Goal: Communication & Community: Share content

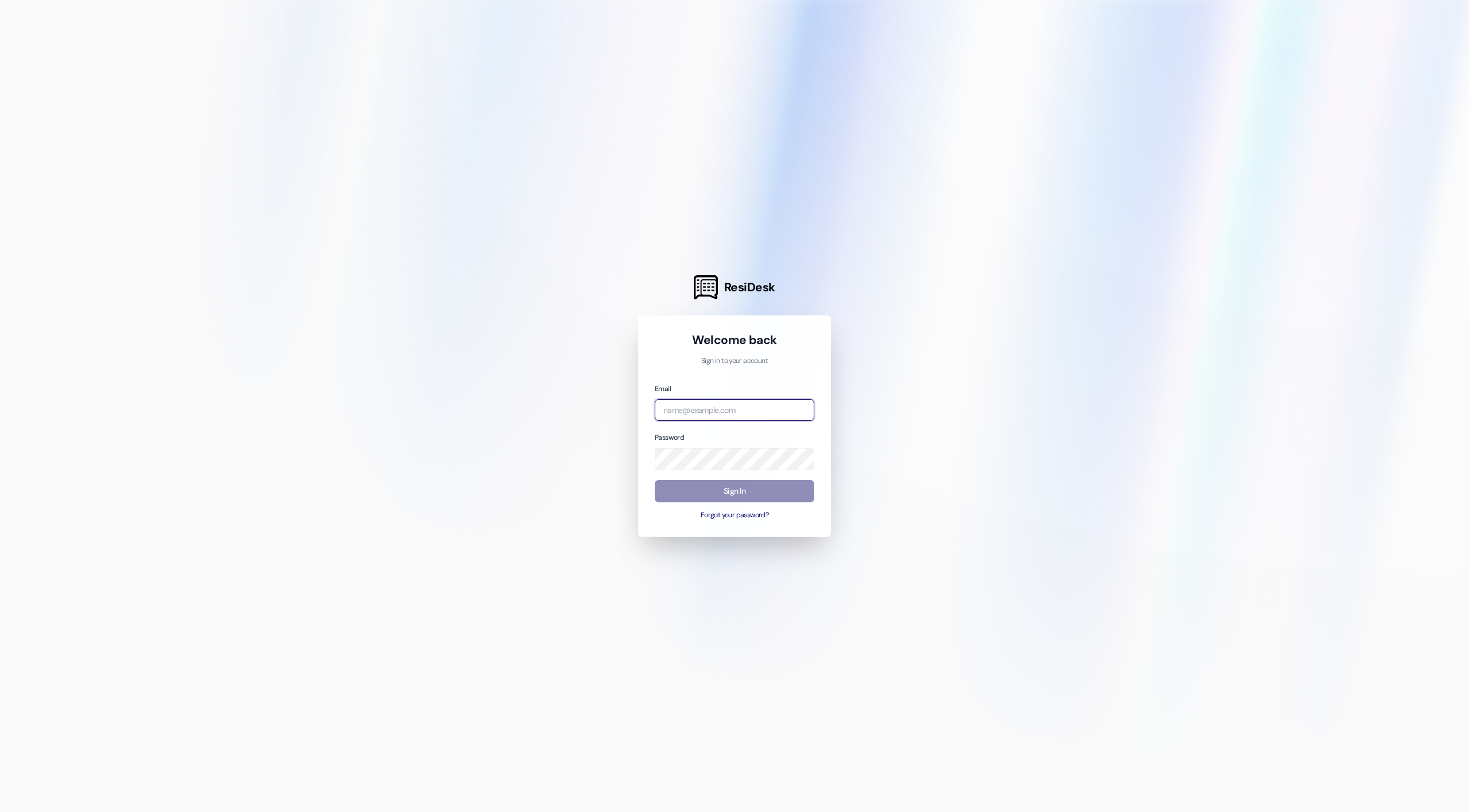
type input "[EMAIL_ADDRESS][DOMAIN_NAME]"
click at [763, 491] on button "Sign In" at bounding box center [734, 491] width 159 height 22
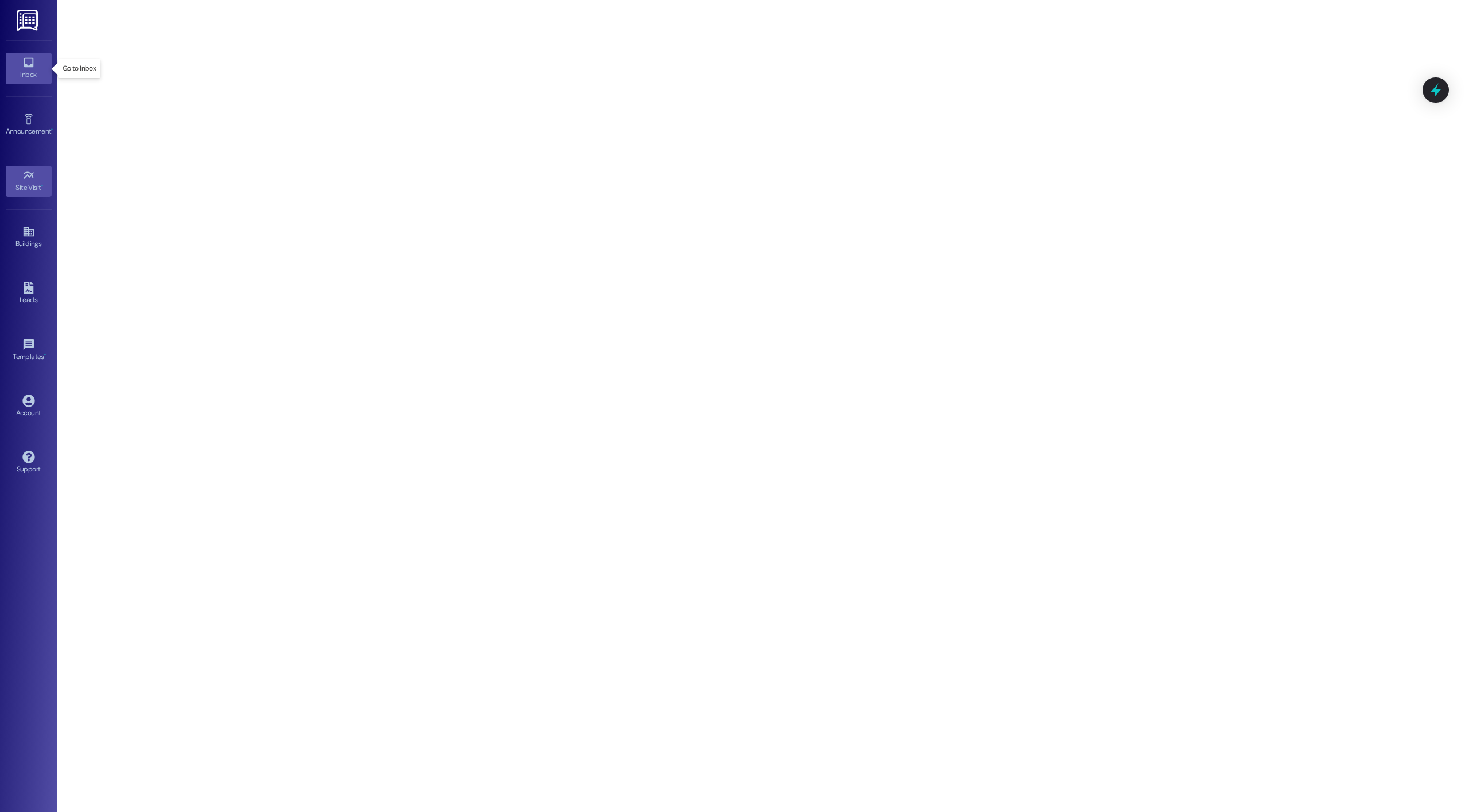
click at [18, 71] on div "Inbox" at bounding box center [29, 74] width 57 height 11
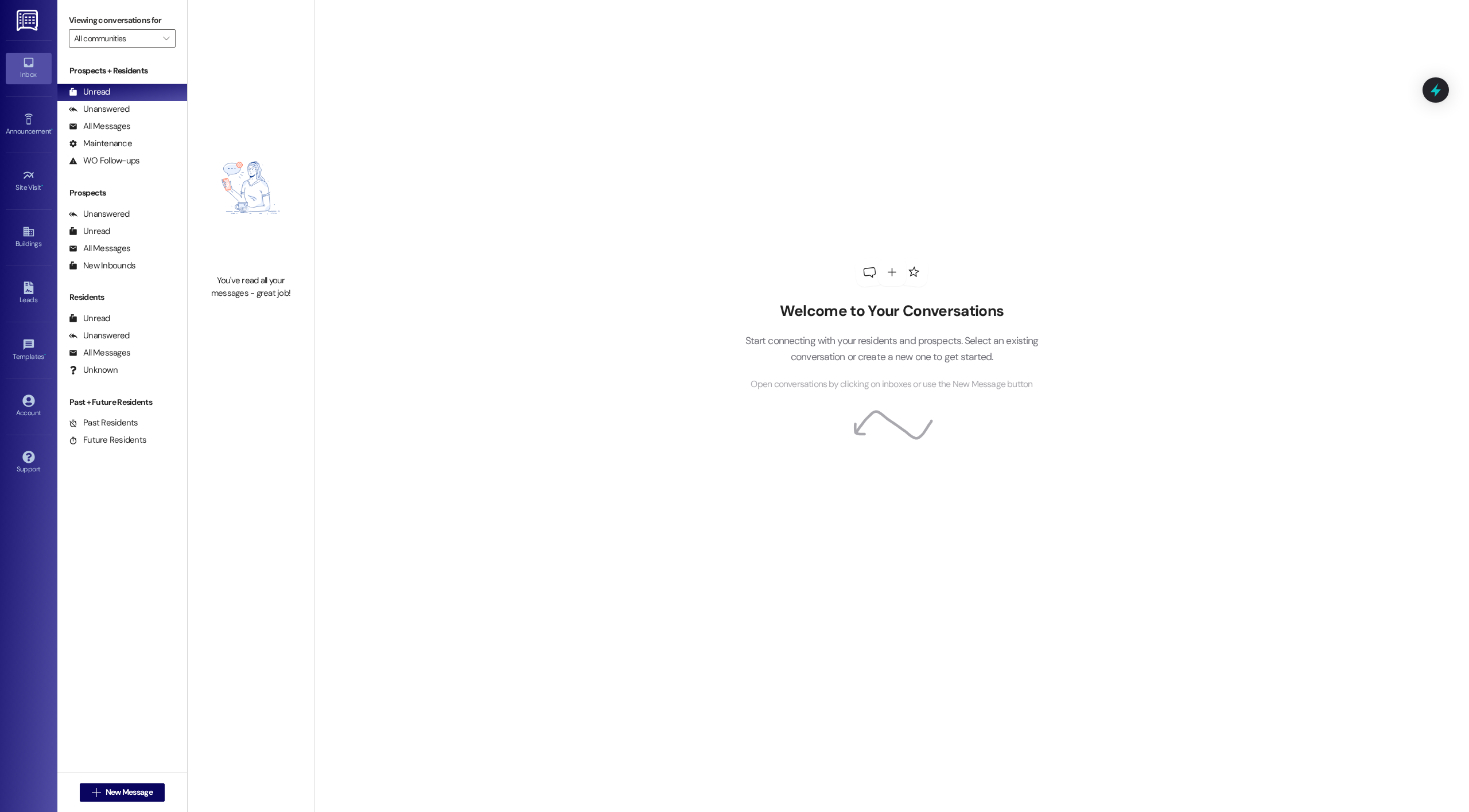
click at [133, 783] on div " New Message" at bounding box center [122, 793] width 85 height 29
click at [124, 789] on span "New Message" at bounding box center [128, 792] width 47 height 12
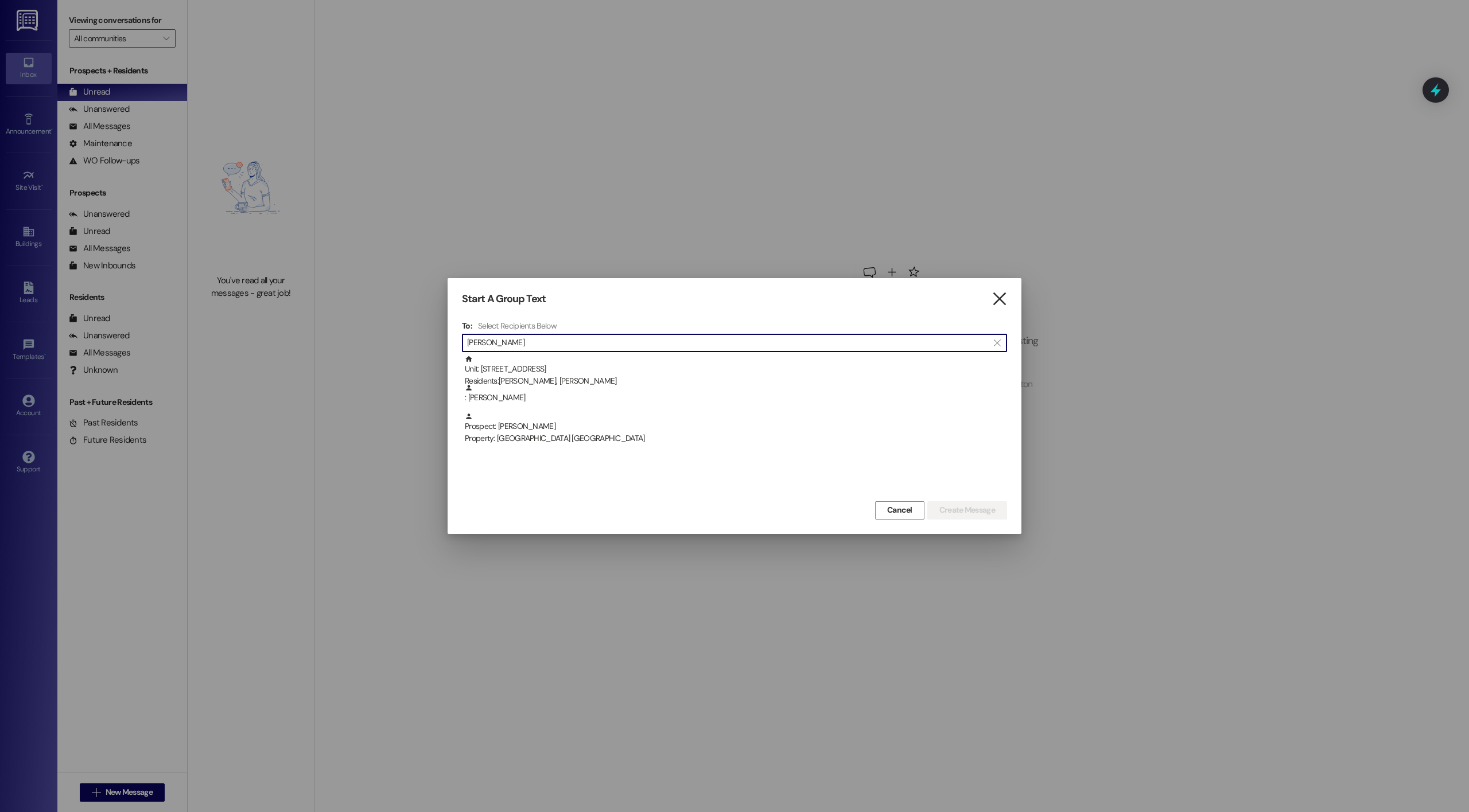
type input "[PERSON_NAME]"
click at [995, 303] on icon "" at bounding box center [999, 299] width 16 height 12
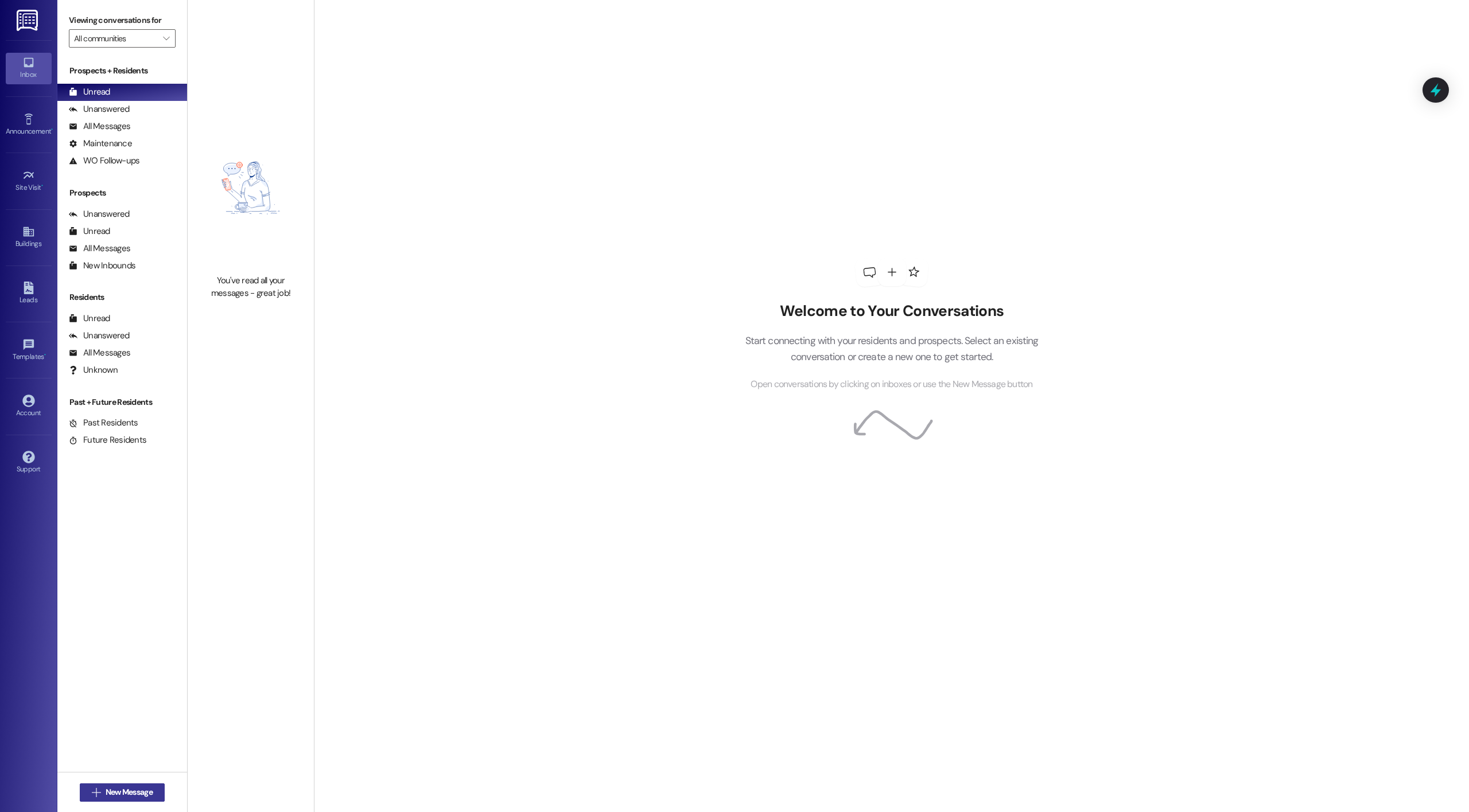
click at [129, 800] on button " New Message" at bounding box center [122, 792] width 85 height 18
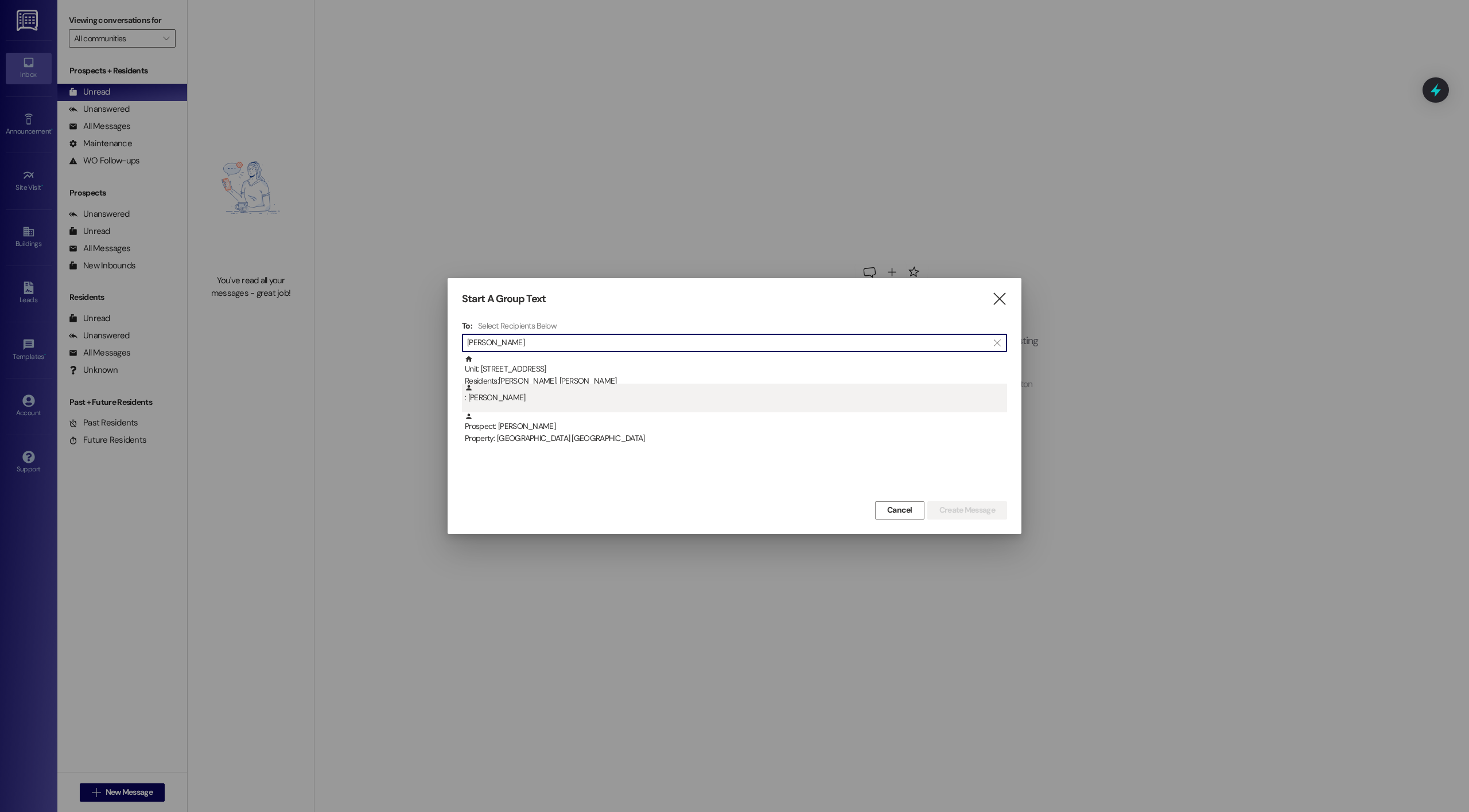
type input "[PERSON_NAME]"
click at [640, 398] on div ": [PERSON_NAME]" at bounding box center [735, 393] width 542 height 20
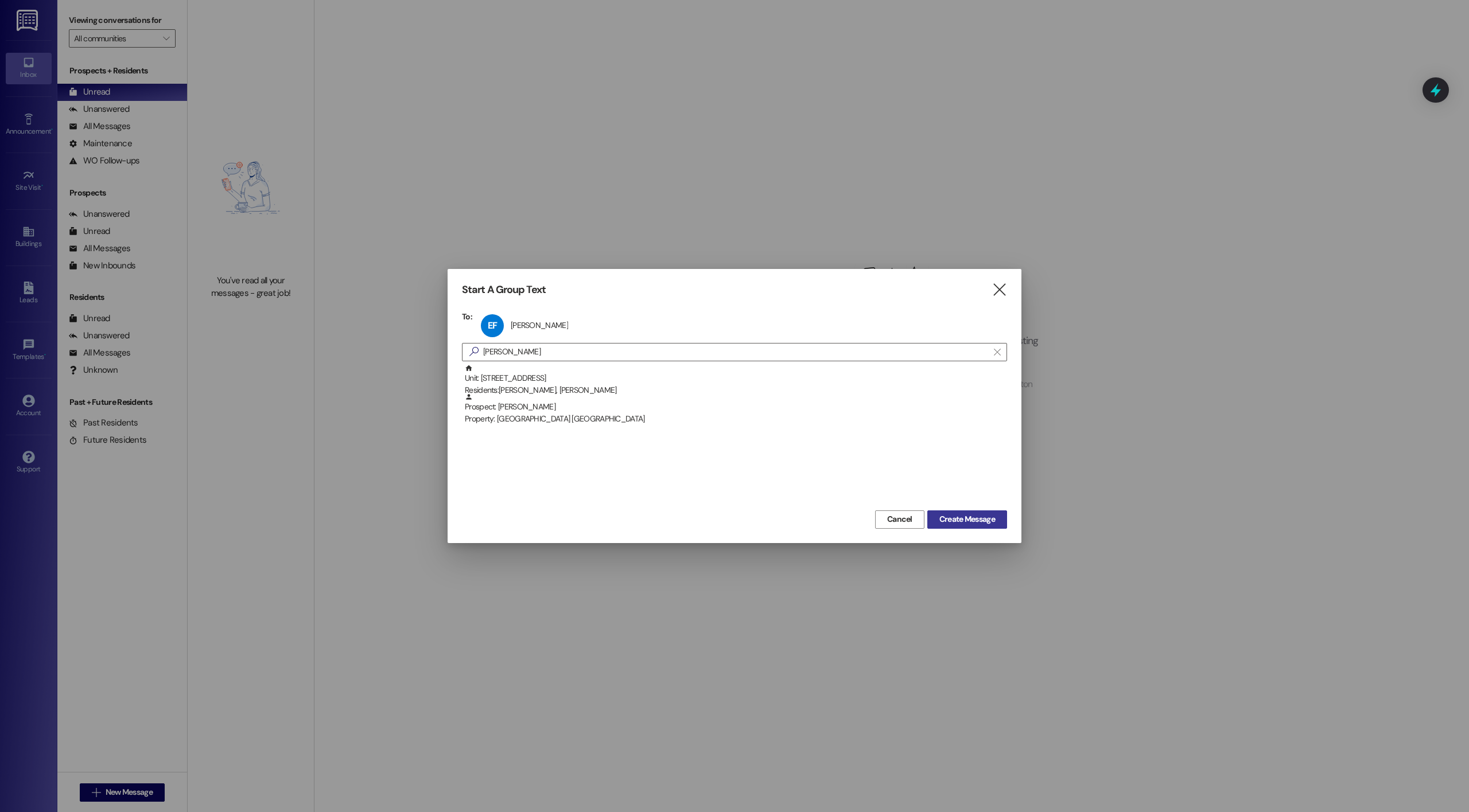
click at [949, 513] on button "Create Message" at bounding box center [967, 519] width 80 height 18
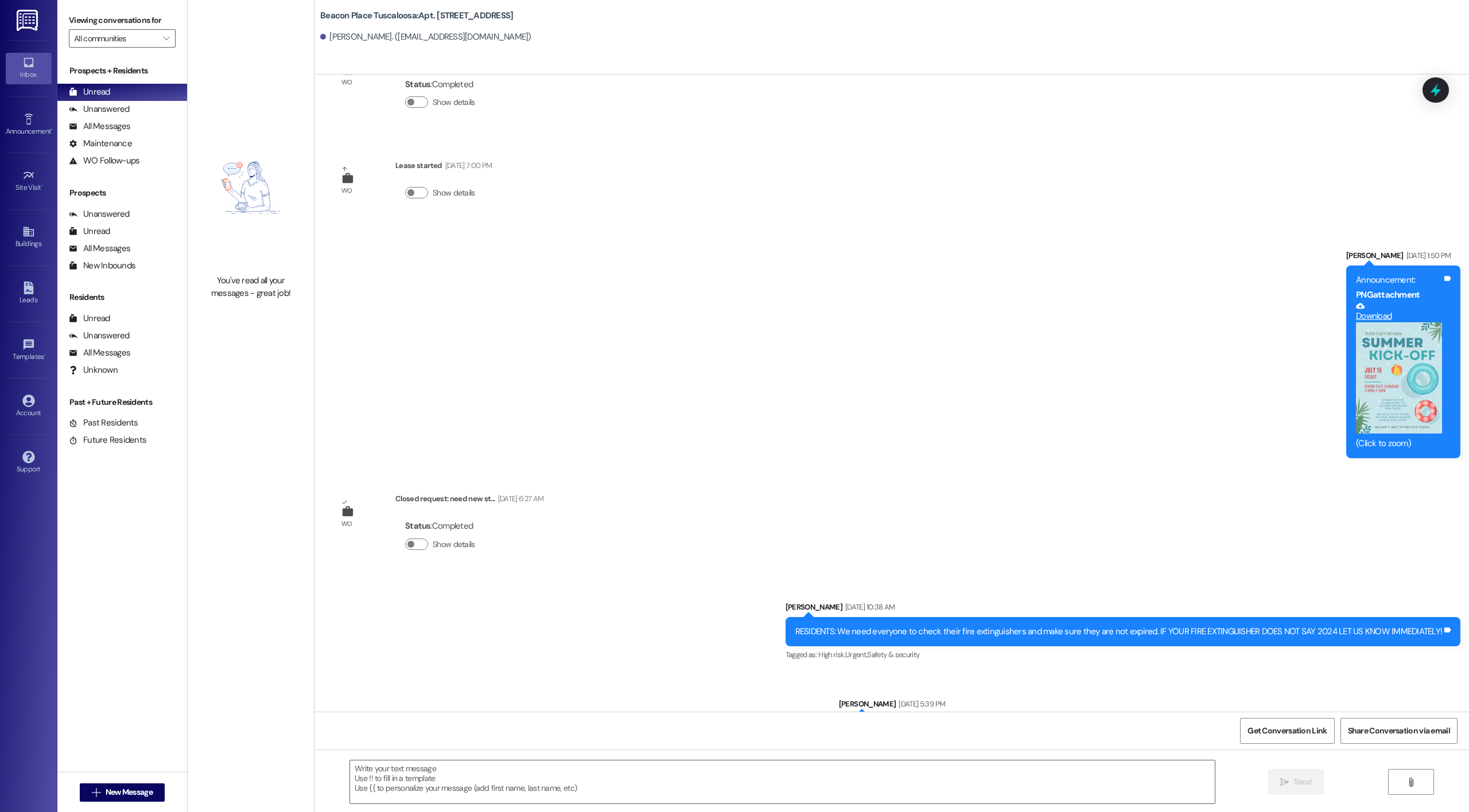
scroll to position [19438, 0]
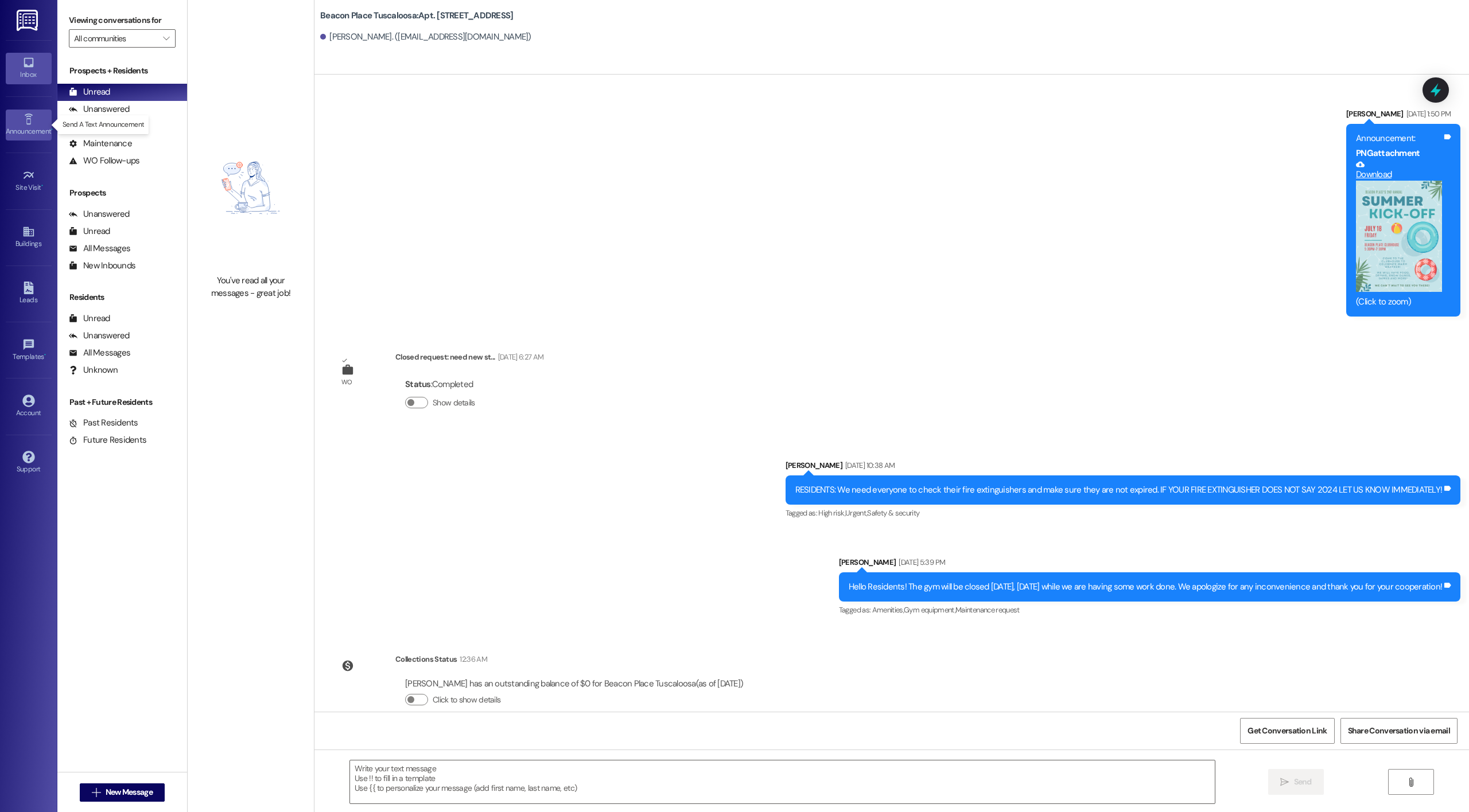
click at [39, 126] on div "Announcement •" at bounding box center [29, 132] width 57 height 11
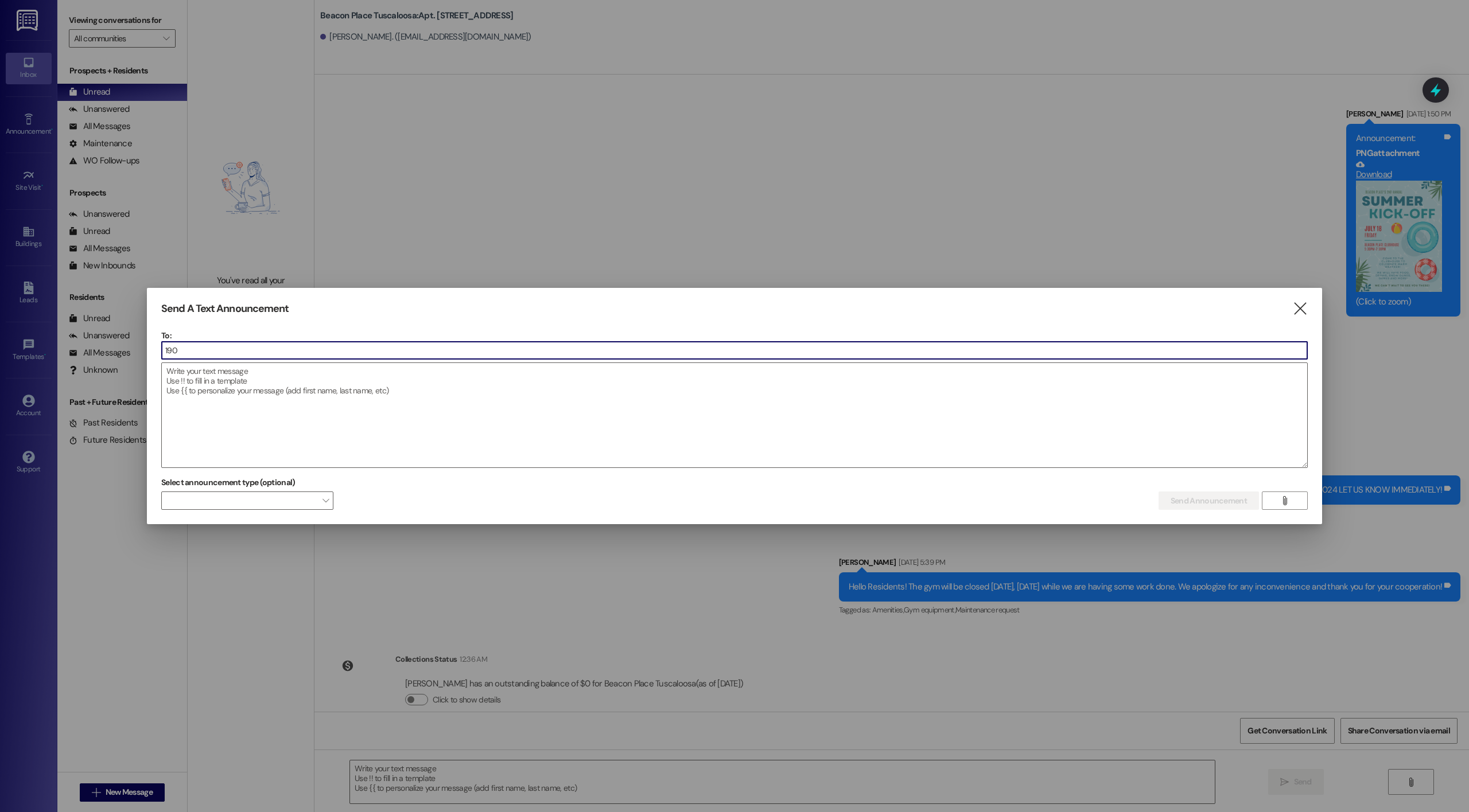
type input "1900"
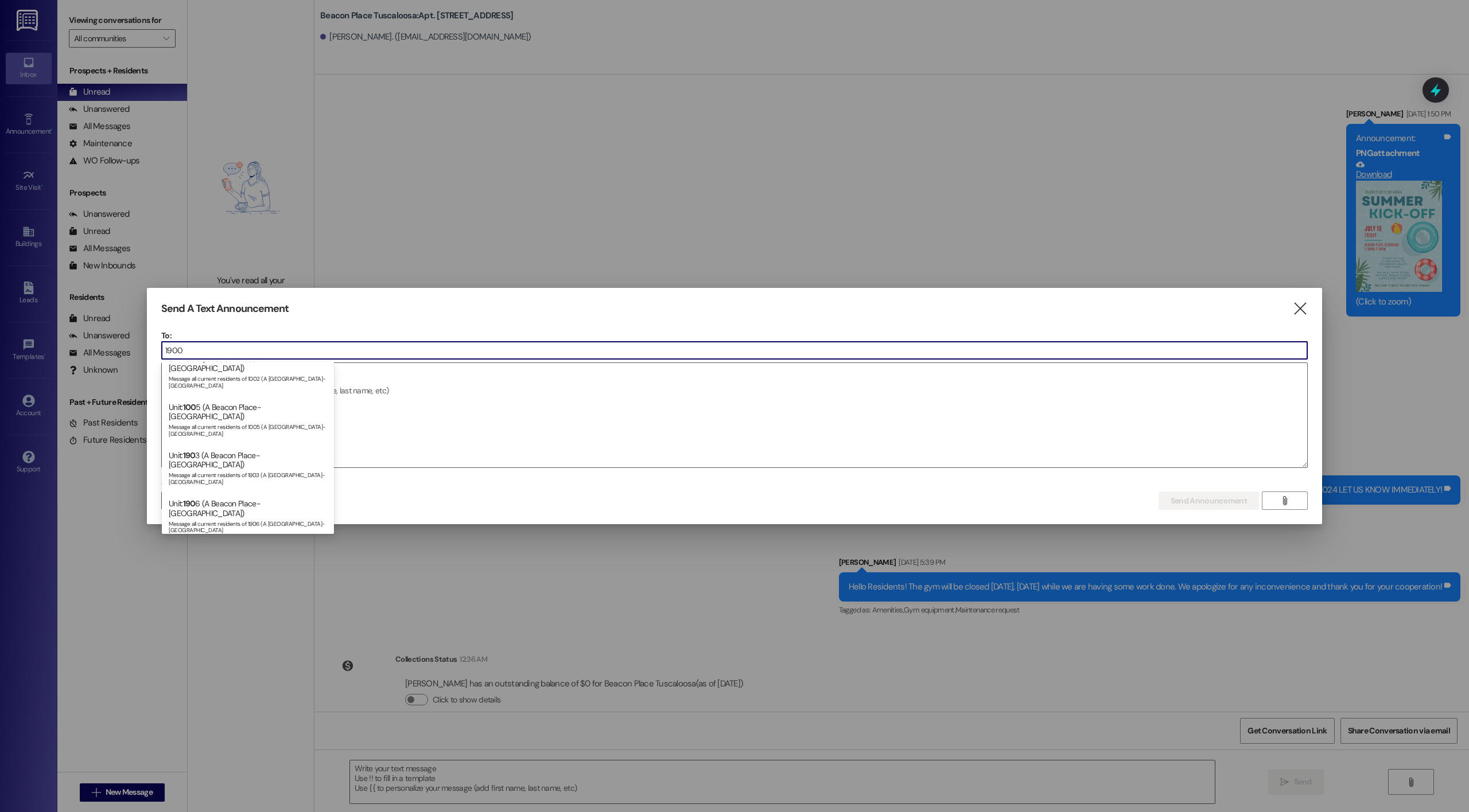
click at [345, 350] on input "1900" at bounding box center [734, 351] width 1145 height 17
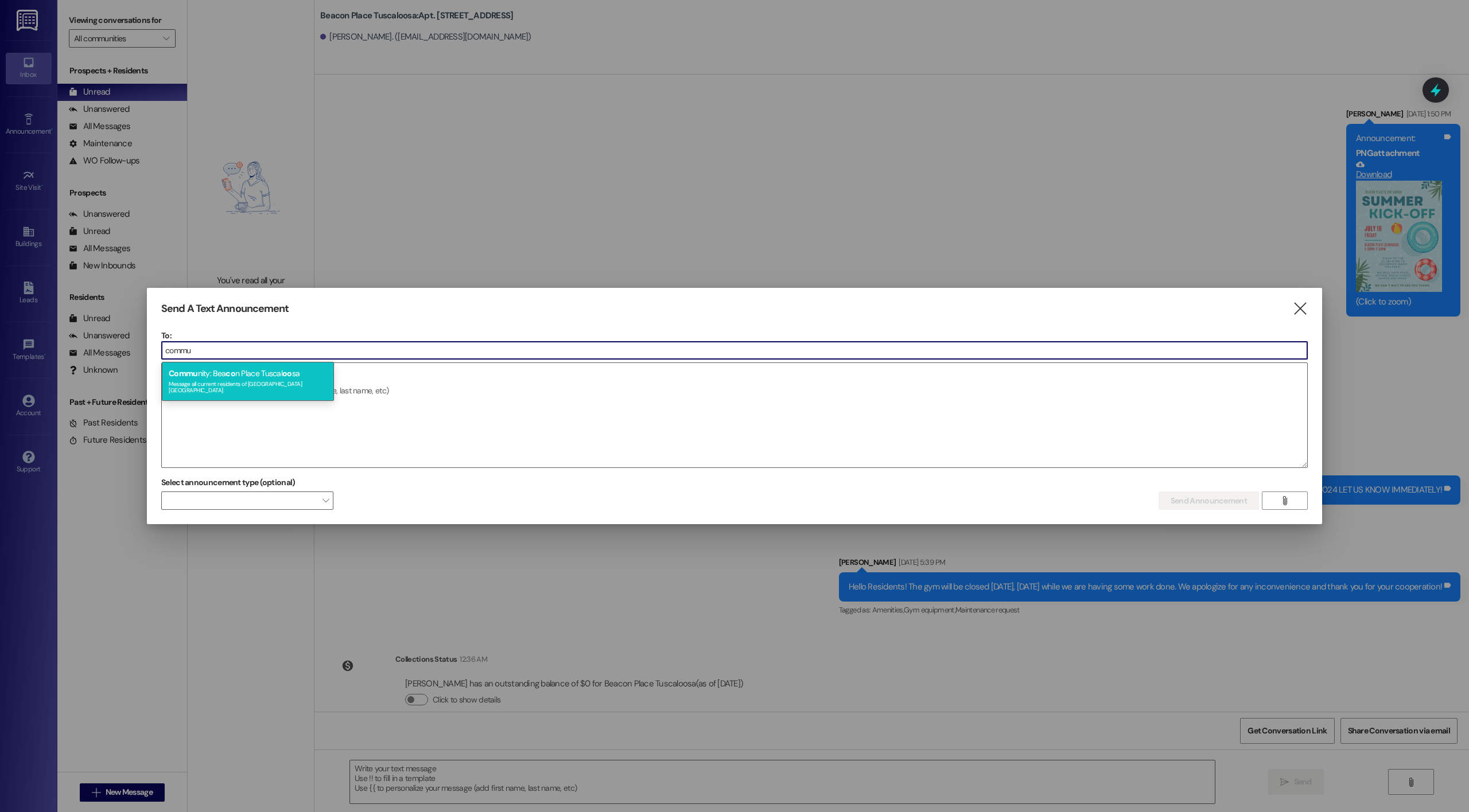
type input "commu"
click at [277, 386] on div "Message all current residents of [GEOGRAPHIC_DATA] [GEOGRAPHIC_DATA]" at bounding box center [248, 386] width 158 height 16
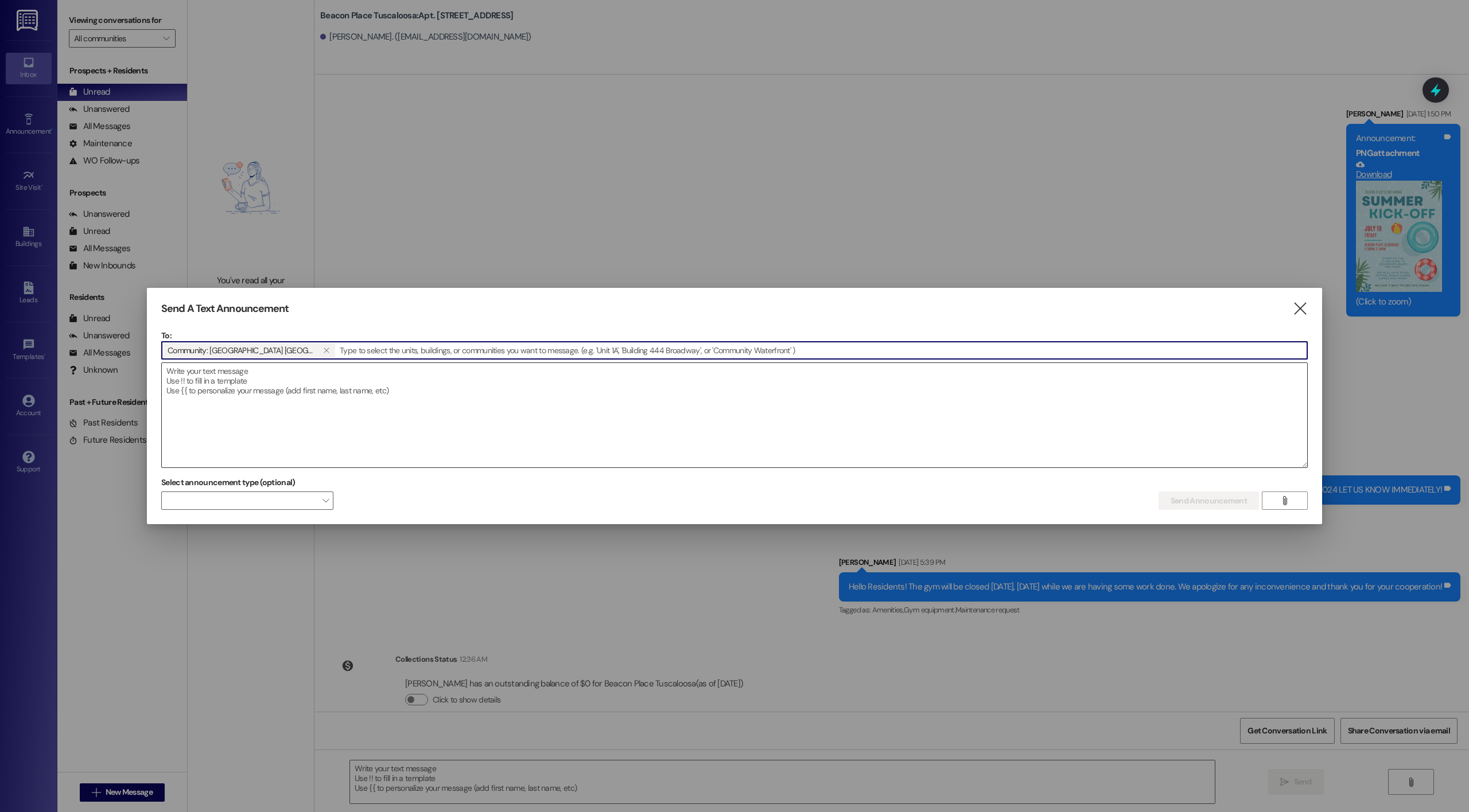
click at [219, 390] on textarea at bounding box center [734, 415] width 1145 height 105
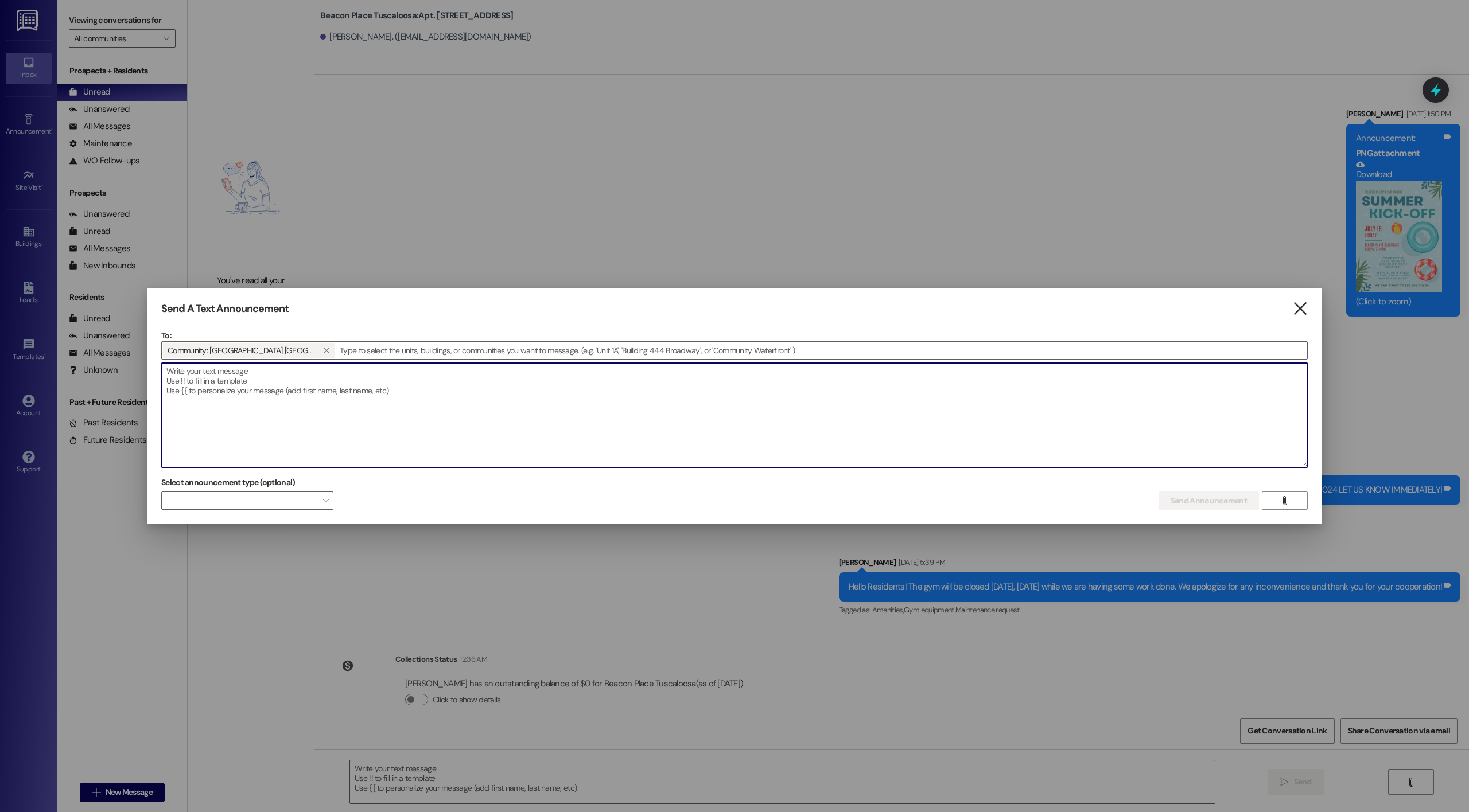
click at [1300, 311] on icon "" at bounding box center [1300, 308] width 16 height 12
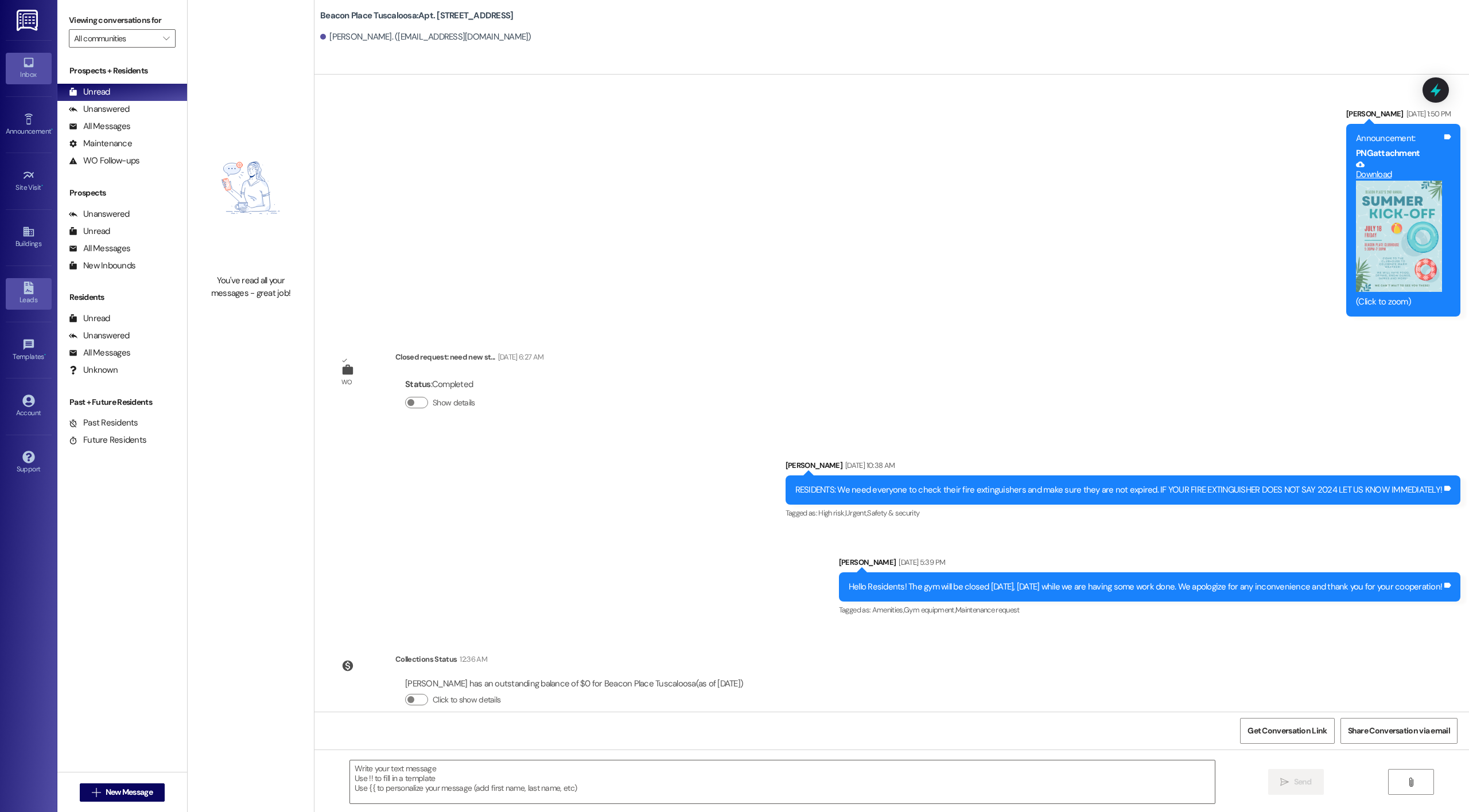
click at [30, 296] on div "Leads" at bounding box center [29, 299] width 57 height 11
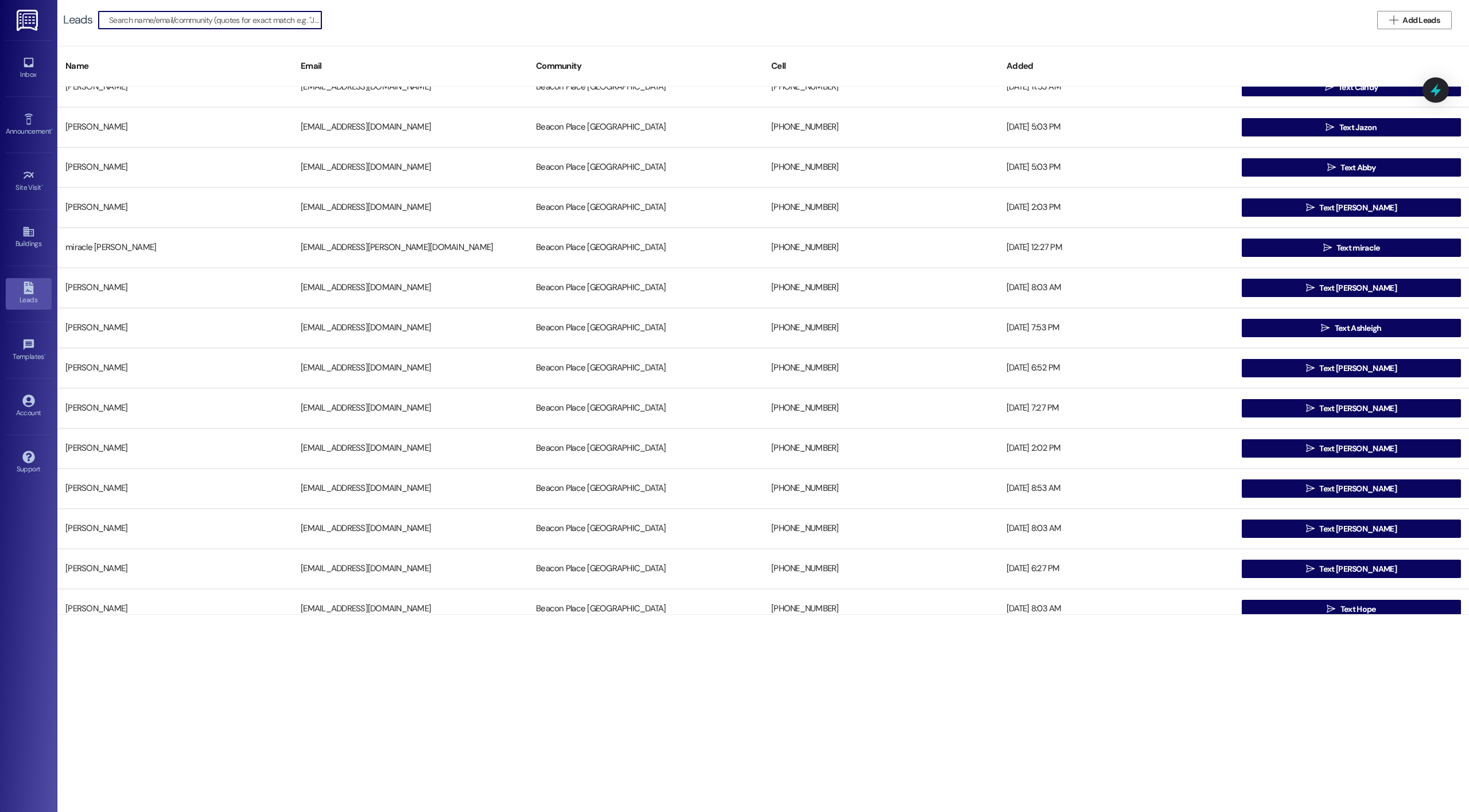
scroll to position [503, 0]
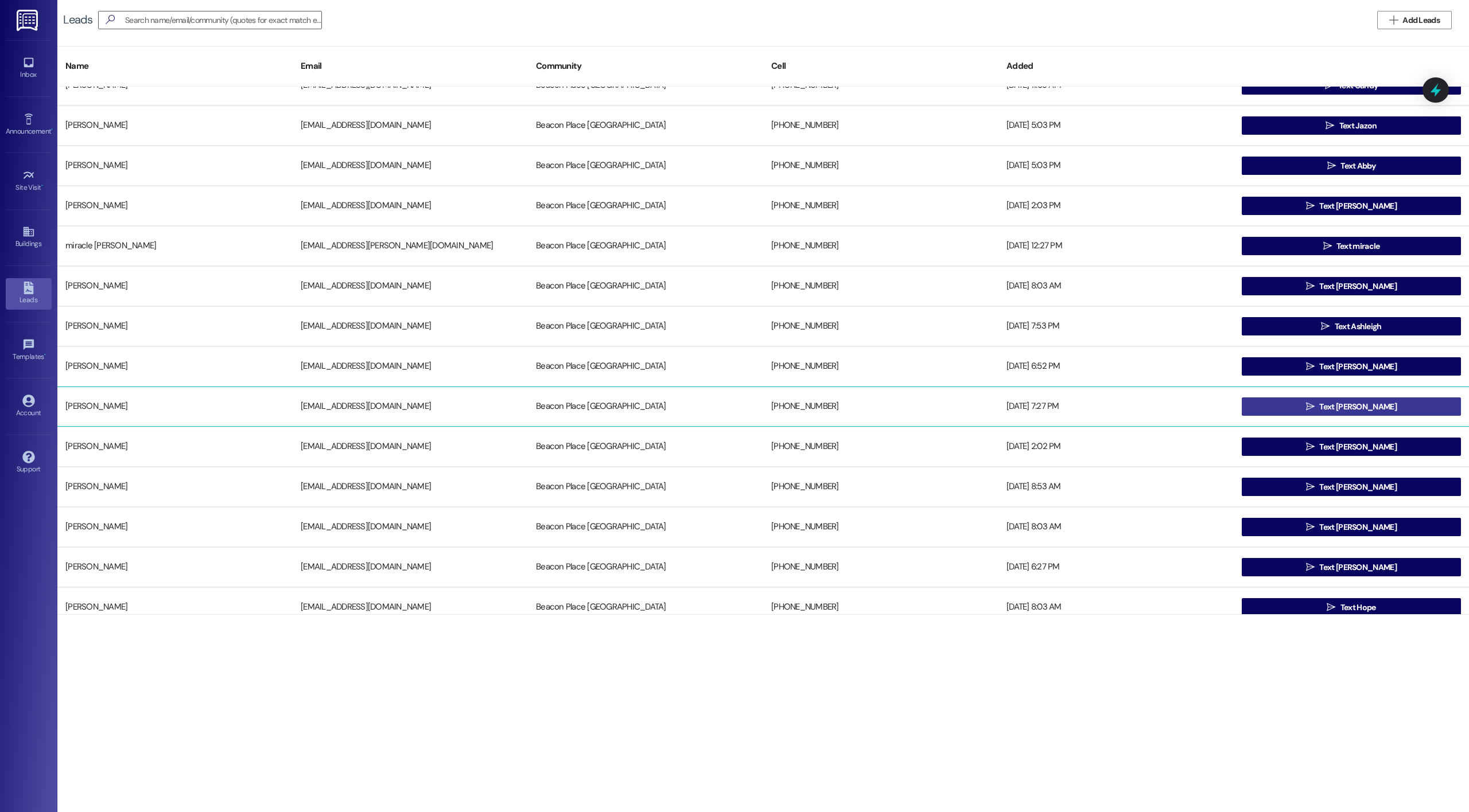
click at [1300, 409] on button " Text [PERSON_NAME]" at bounding box center [1351, 406] width 219 height 18
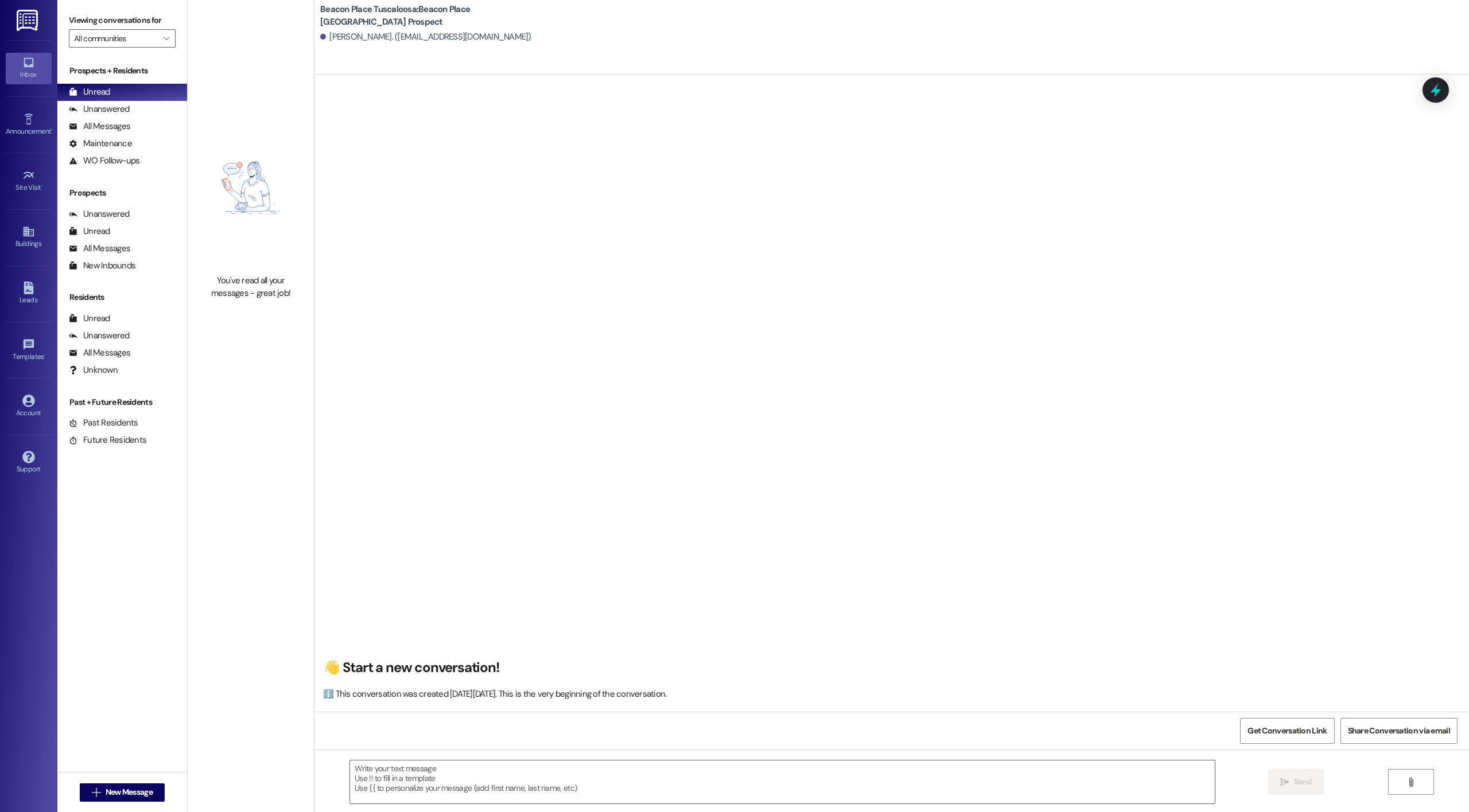
scroll to position [1, 0]
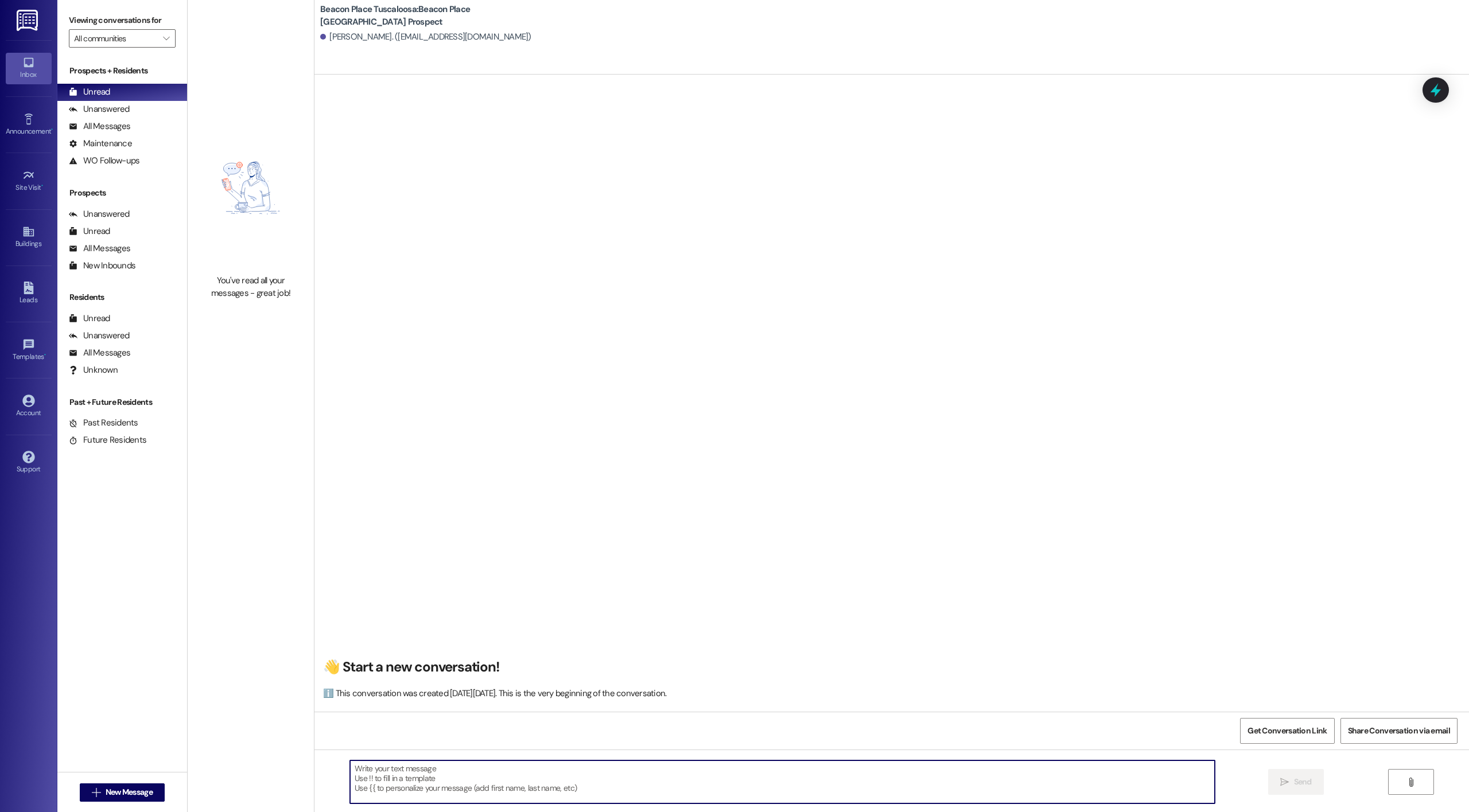
click at [493, 765] on textarea at bounding box center [782, 782] width 864 height 43
type textarea "!!"
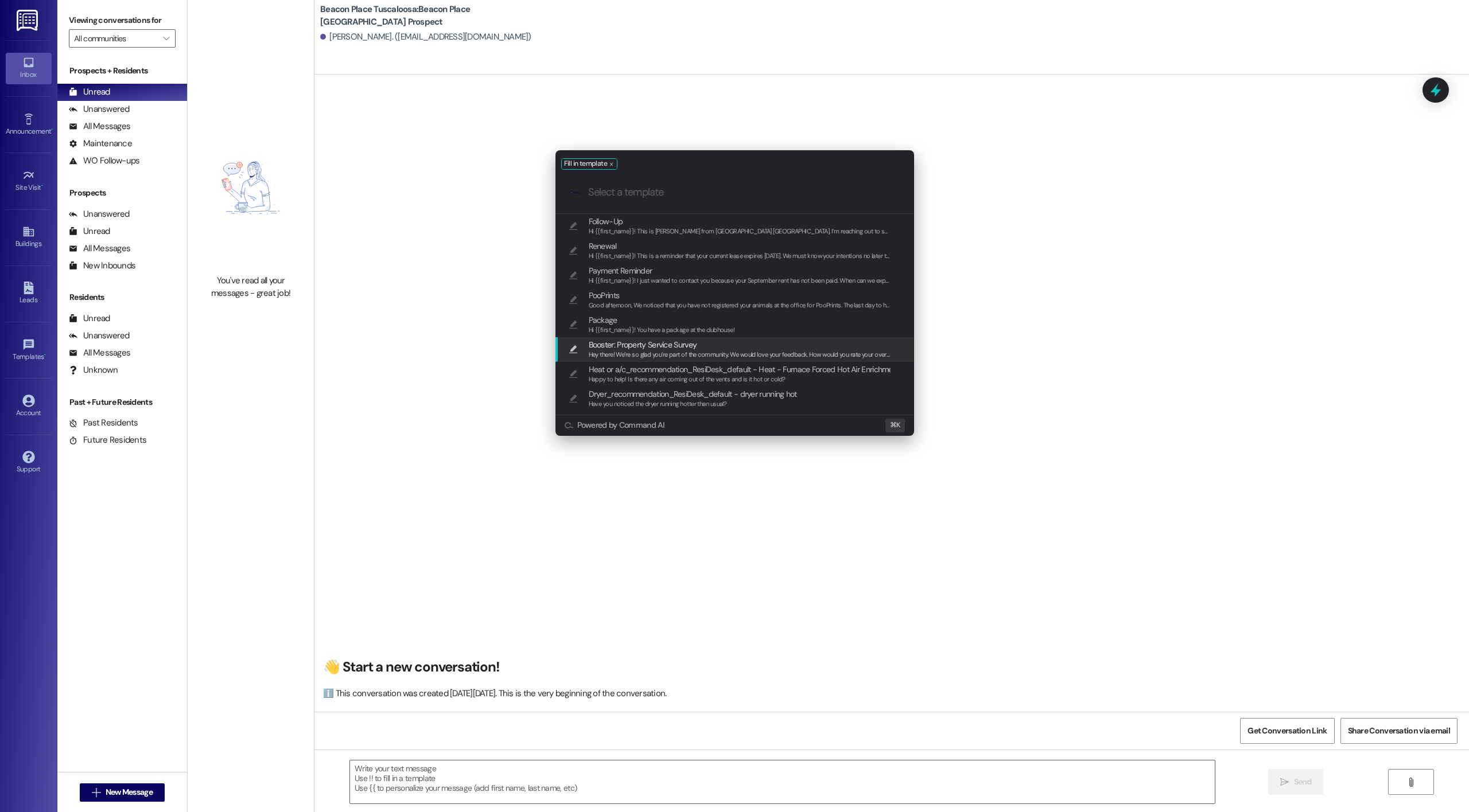
click at [1179, 334] on div "Fill in template .cls-1{fill:#0a055f;}.cls-2{fill:#0cc4c4;} resideskLogoBlueOra…" at bounding box center [734, 406] width 1469 height 812
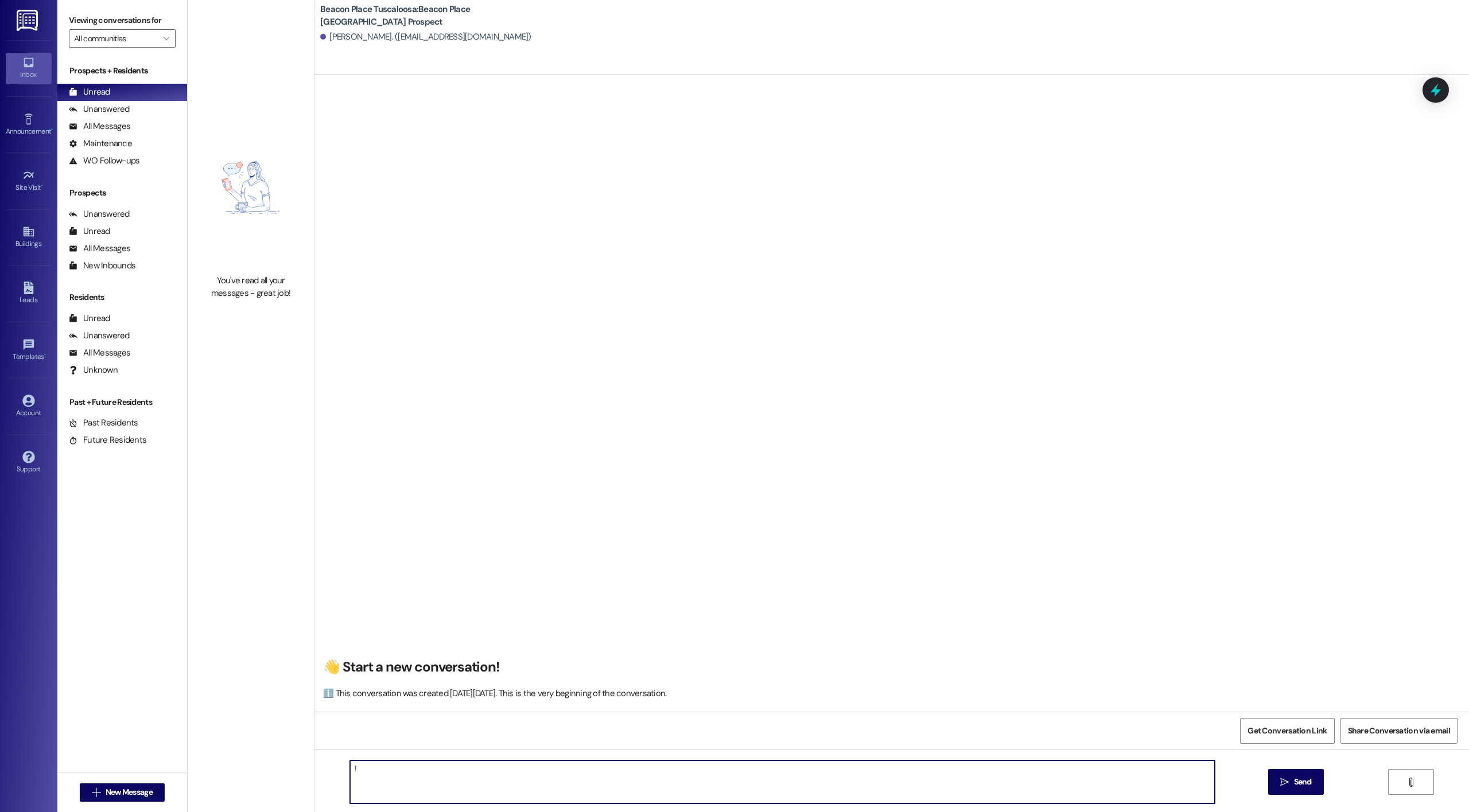
type textarea "!!"
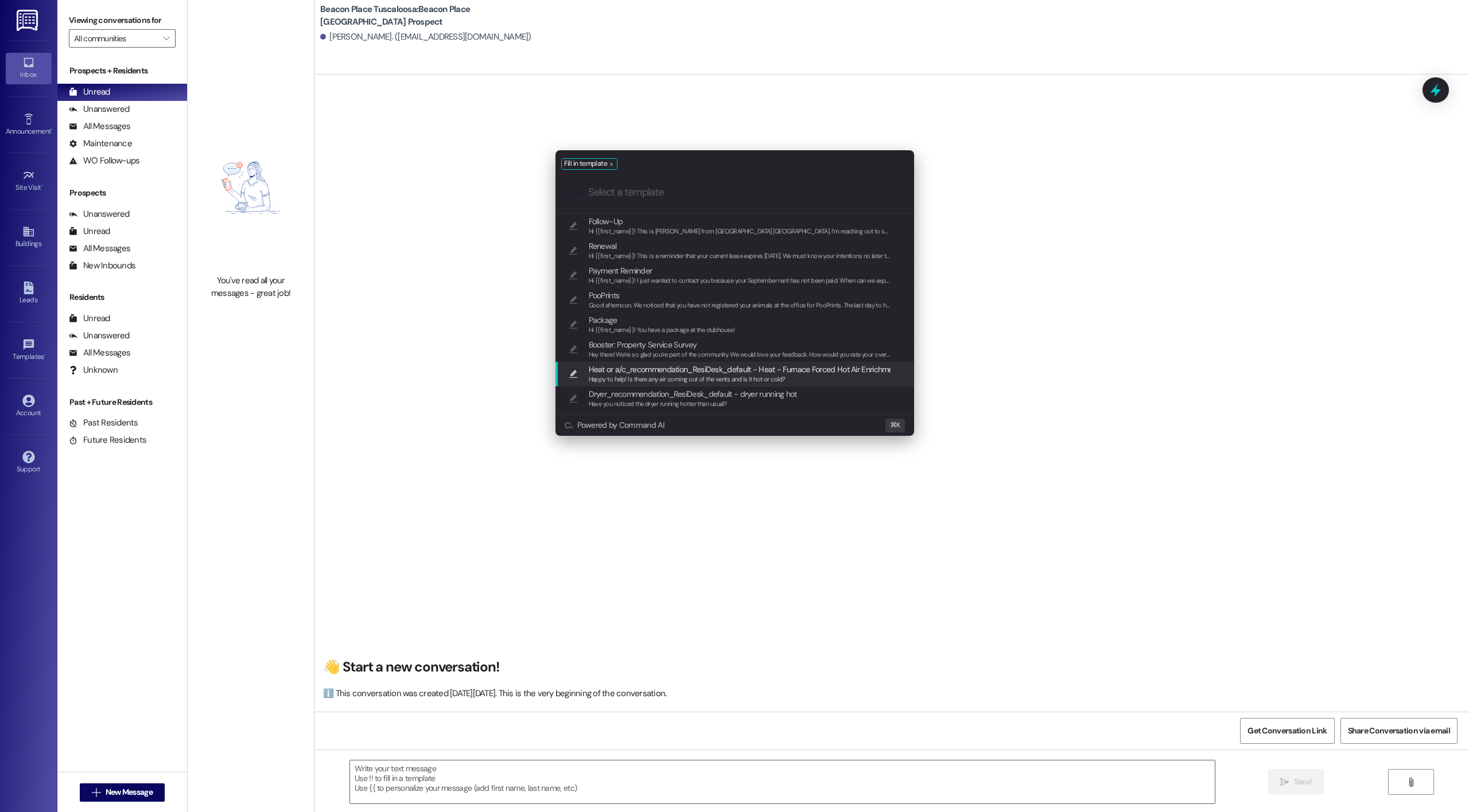
click at [983, 367] on div "Fill in template .cls-1{fill:#0a055f;}.cls-2{fill:#0cc4c4;} resideskLogoBlueOra…" at bounding box center [734, 406] width 1469 height 812
